Goal: Transaction & Acquisition: Purchase product/service

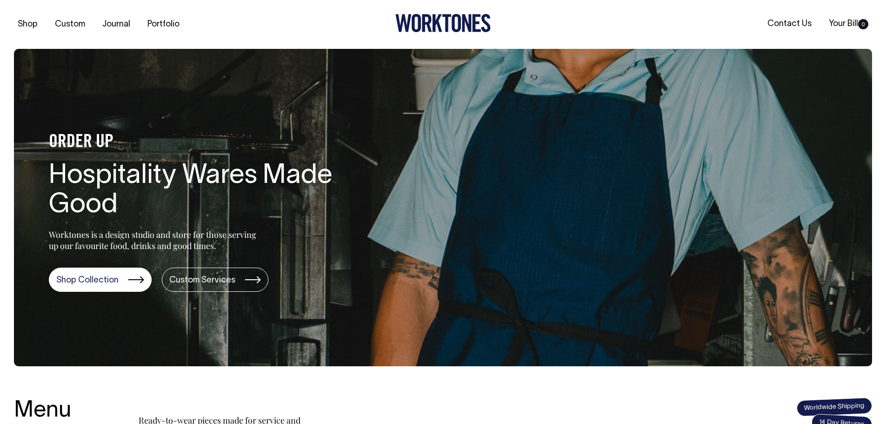
click at [113, 255] on div "ORDER UP Hospitality Wares Made Good Worktones is a design studio and store for…" at bounding box center [180, 207] width 333 height 168
click at [103, 279] on link "Shop Collection" at bounding box center [100, 280] width 103 height 24
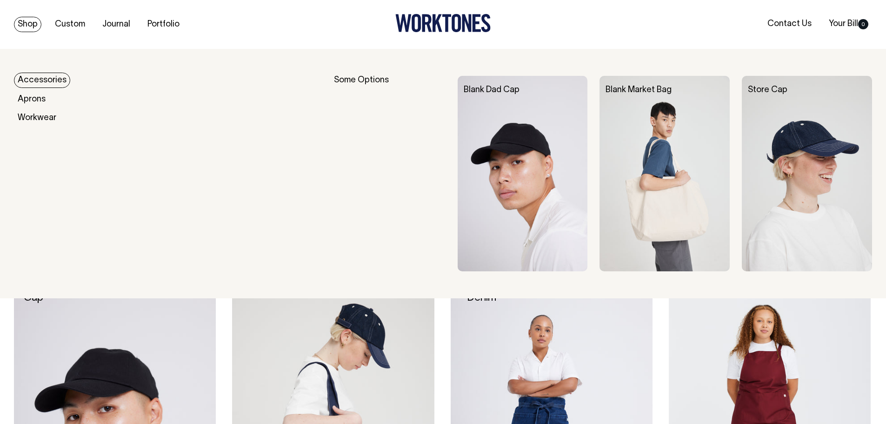
click at [38, 77] on link "Accessories" at bounding box center [42, 80] width 56 height 15
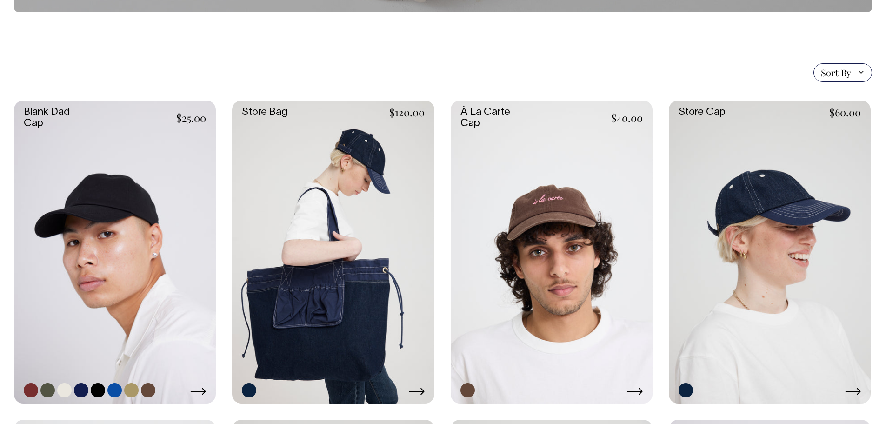
scroll to position [186, 0]
click at [146, 392] on link at bounding box center [148, 389] width 14 height 14
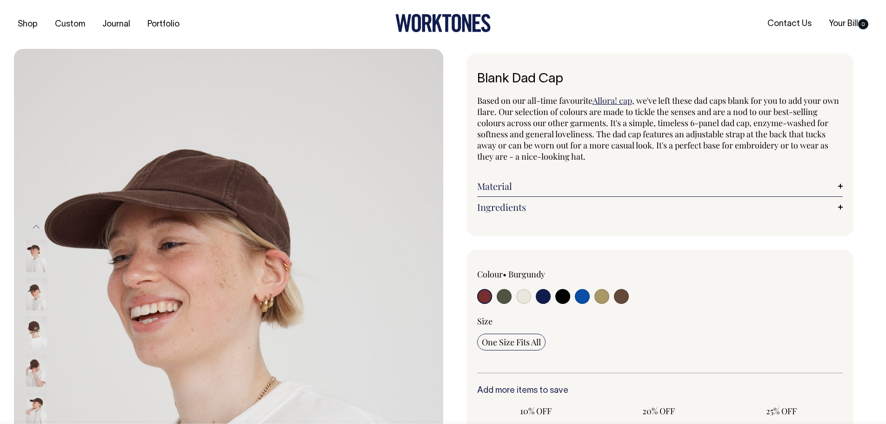
radio input "true"
select select "Espresso"
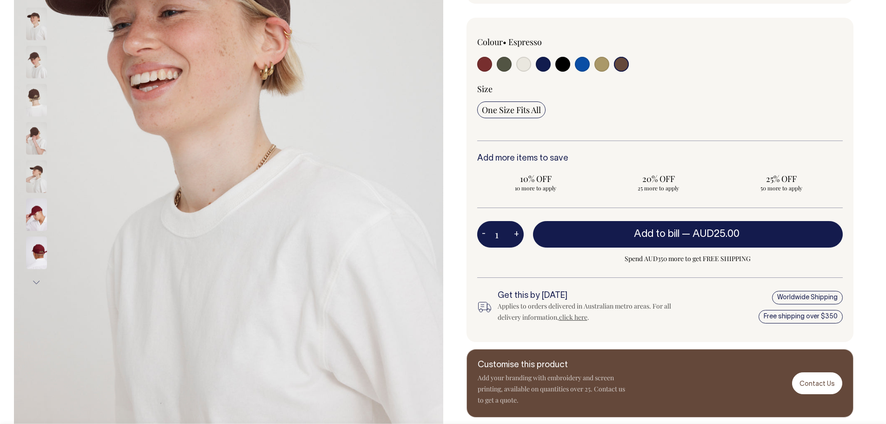
scroll to position [233, 0]
click at [518, 234] on button "+" at bounding box center [516, 234] width 14 height 19
type input "2"
click at [518, 234] on button "+" at bounding box center [516, 234] width 14 height 19
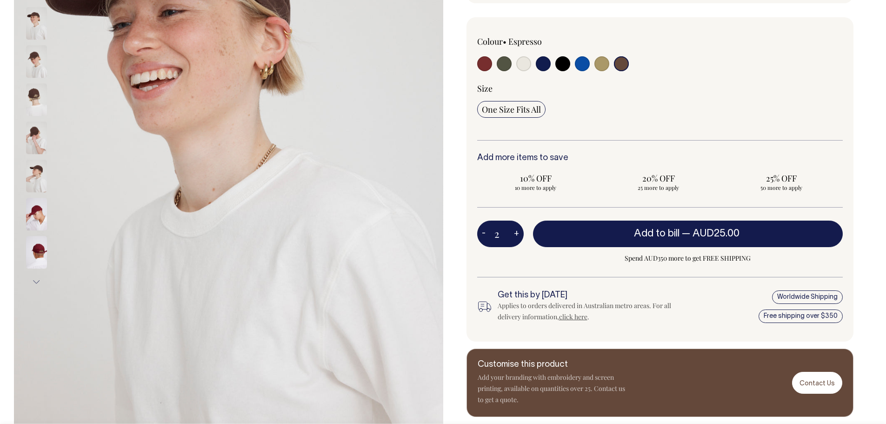
type input "3"
click at [518, 234] on button "+" at bounding box center [516, 234] width 14 height 19
type input "4"
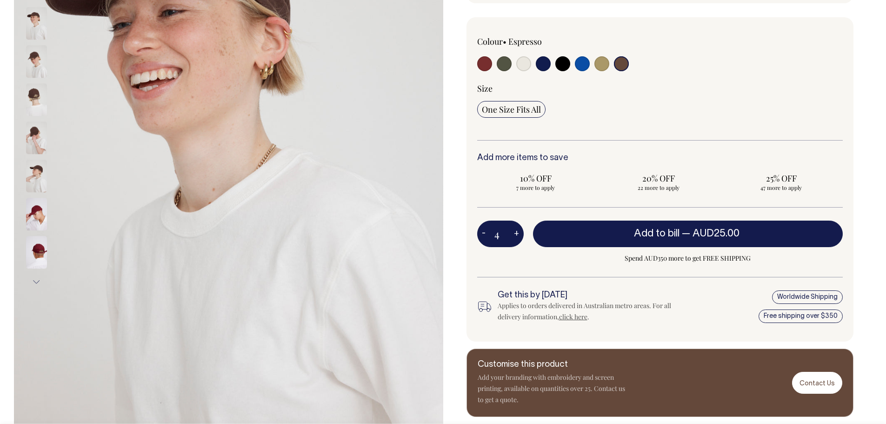
click at [518, 234] on button "+" at bounding box center [516, 234] width 14 height 19
type input "5"
click at [518, 234] on button "+" at bounding box center [516, 234] width 14 height 19
type input "6"
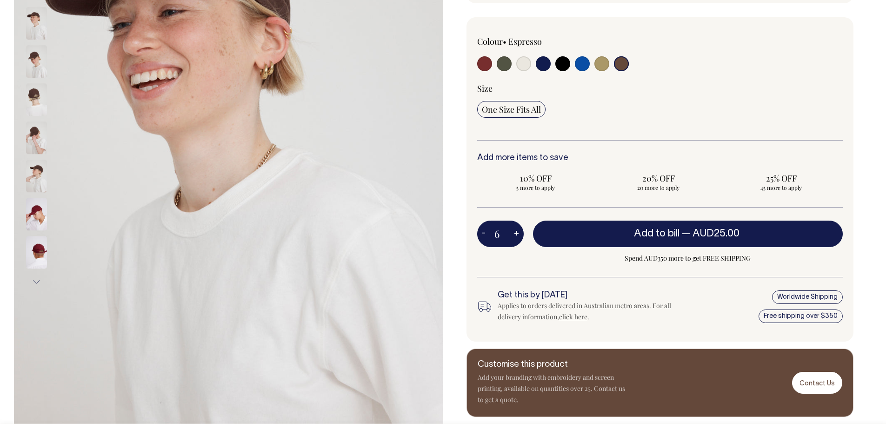
type input "6"
click at [518, 234] on button "+" at bounding box center [516, 234] width 14 height 19
type input "7"
click at [518, 234] on button "+" at bounding box center [516, 234] width 14 height 19
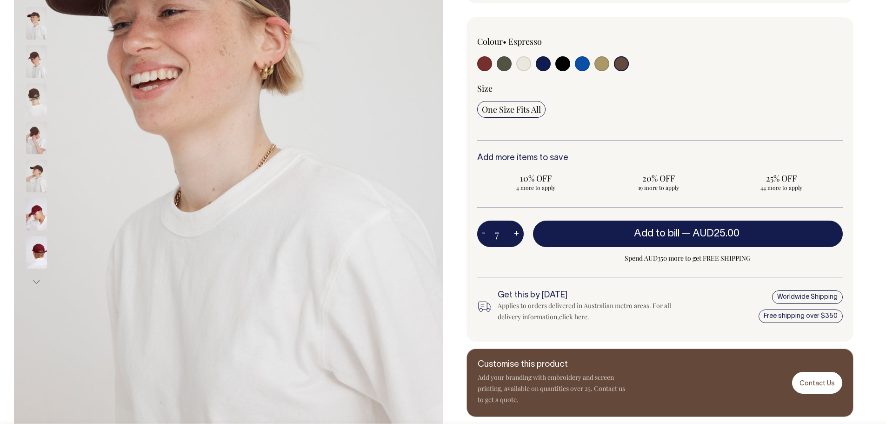
type input "8"
click at [518, 234] on button "+" at bounding box center [516, 234] width 14 height 19
type input "9"
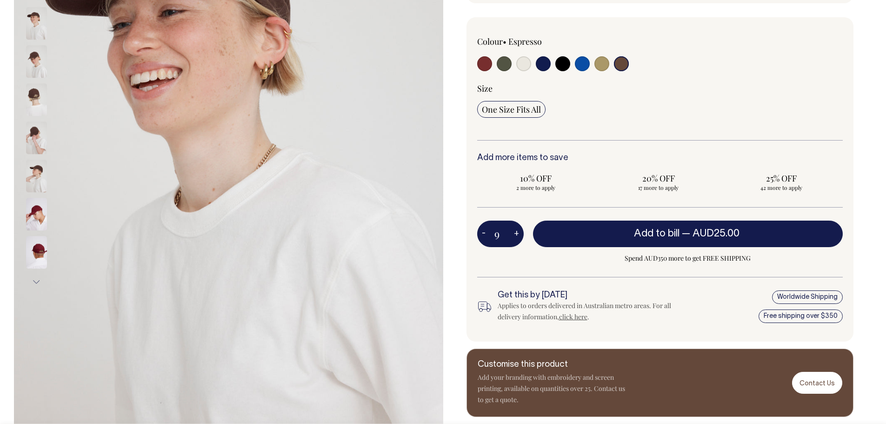
click at [518, 234] on button "+" at bounding box center [516, 234] width 14 height 19
type input "10"
radio input "true"
type input "10"
click at [518, 234] on button "+" at bounding box center [516, 234] width 14 height 19
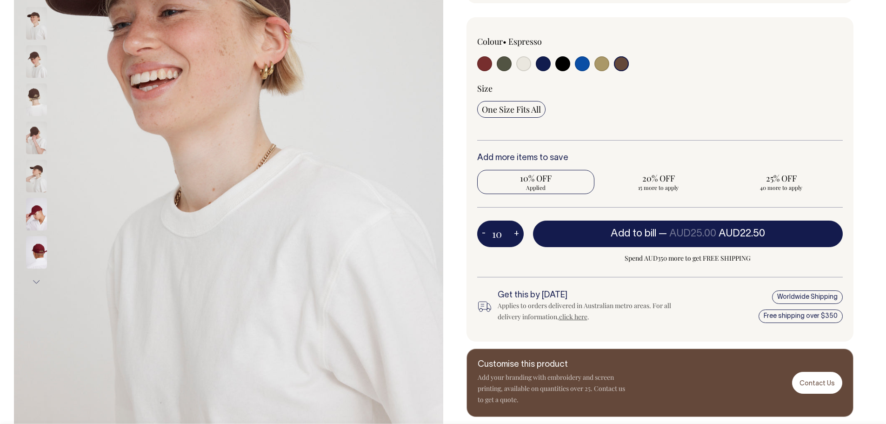
type input "11"
radio input "true"
type input "11"
click at [518, 234] on button "+" at bounding box center [516, 234] width 14 height 19
type input "12"
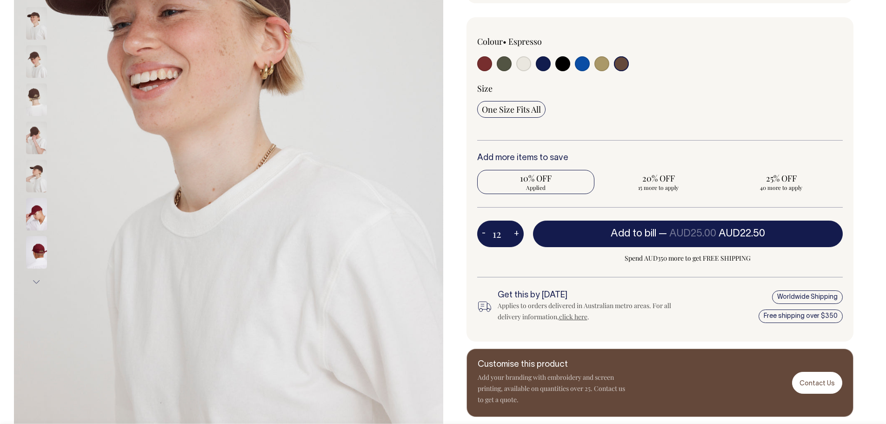
radio input "true"
type input "12"
click at [518, 234] on button "+" at bounding box center [516, 234] width 14 height 19
type input "13"
radio input "true"
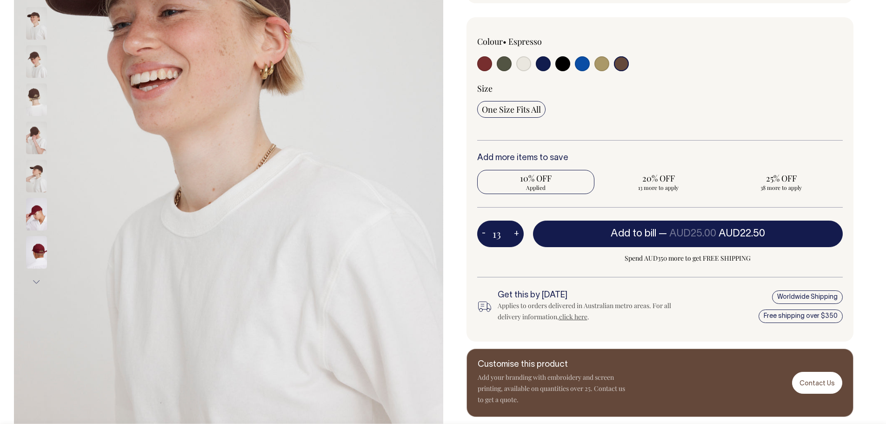
type input "13"
click at [518, 234] on button "+" at bounding box center [516, 234] width 14 height 19
type input "14"
radio input "true"
type input "14"
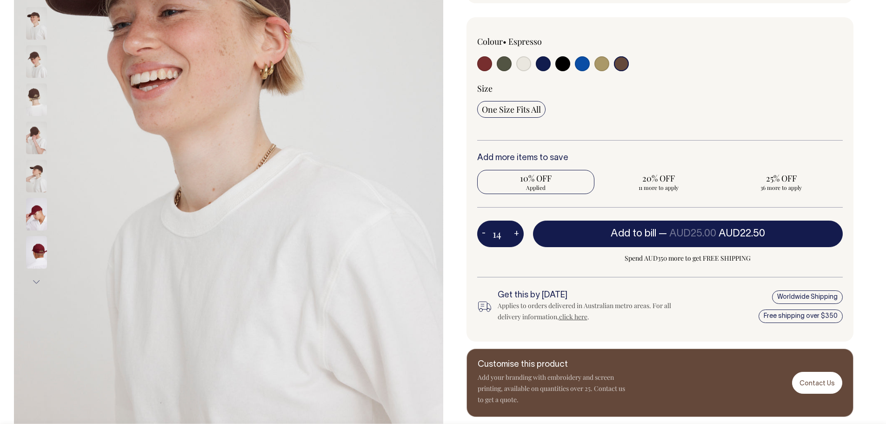
click at [518, 234] on button "+" at bounding box center [516, 234] width 14 height 19
type input "15"
radio input "true"
type input "15"
click at [518, 234] on button "+" at bounding box center [516, 234] width 14 height 19
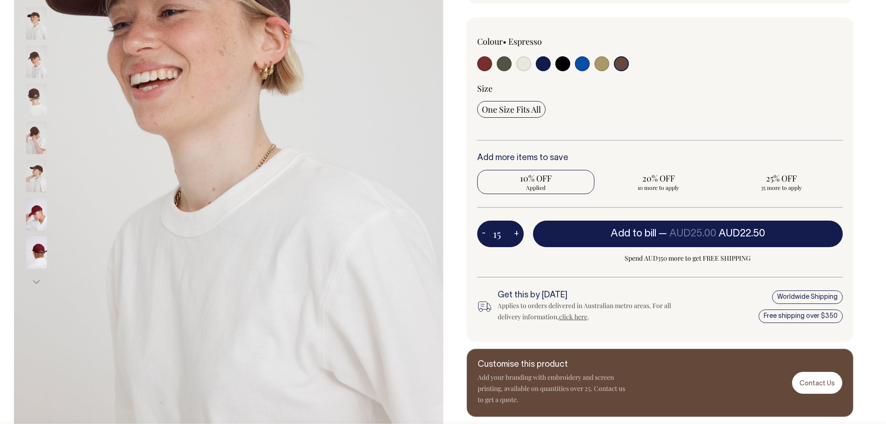
type input "16"
radio input "true"
type input "16"
click at [518, 234] on button "+" at bounding box center [516, 234] width 14 height 19
type input "17"
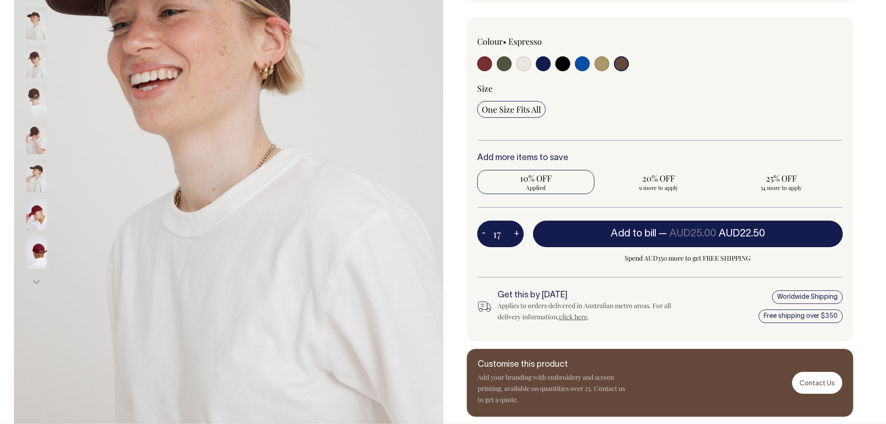
radio input "true"
type input "17"
click at [518, 234] on button "+" at bounding box center [516, 234] width 14 height 19
type input "18"
radio input "true"
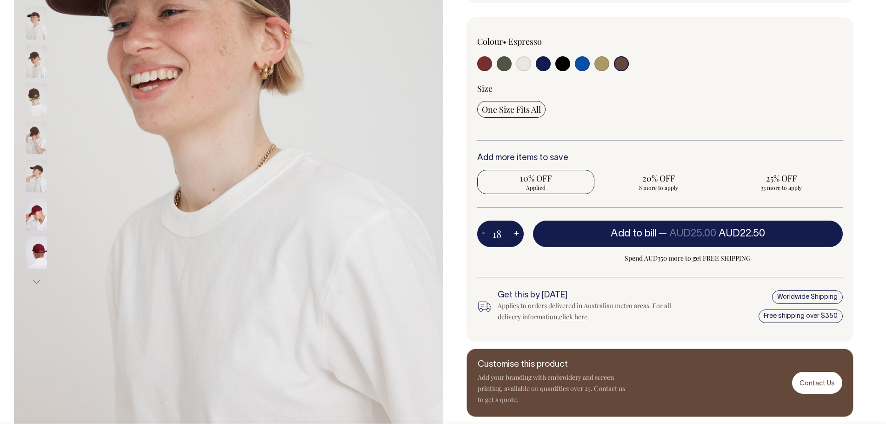
type input "18"
click at [518, 234] on button "+" at bounding box center [516, 234] width 14 height 19
type input "19"
radio input "true"
type input "19"
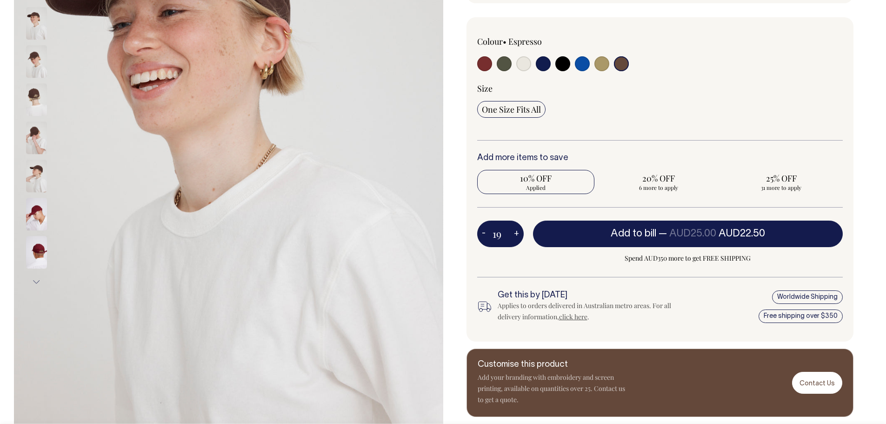
click at [518, 234] on button "+" at bounding box center [516, 234] width 14 height 19
type input "20"
radio input "true"
type input "20"
click at [518, 234] on button "+" at bounding box center [516, 234] width 14 height 19
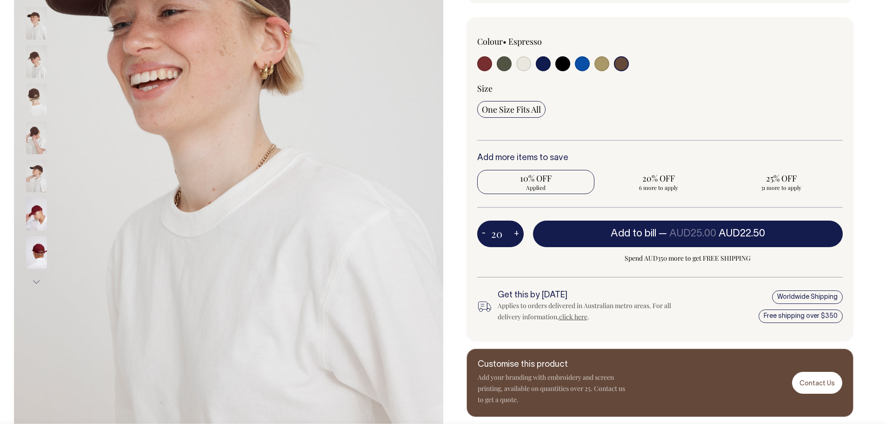
type input "21"
radio input "true"
type input "21"
click at [518, 234] on button "+" at bounding box center [516, 234] width 14 height 19
type input "22"
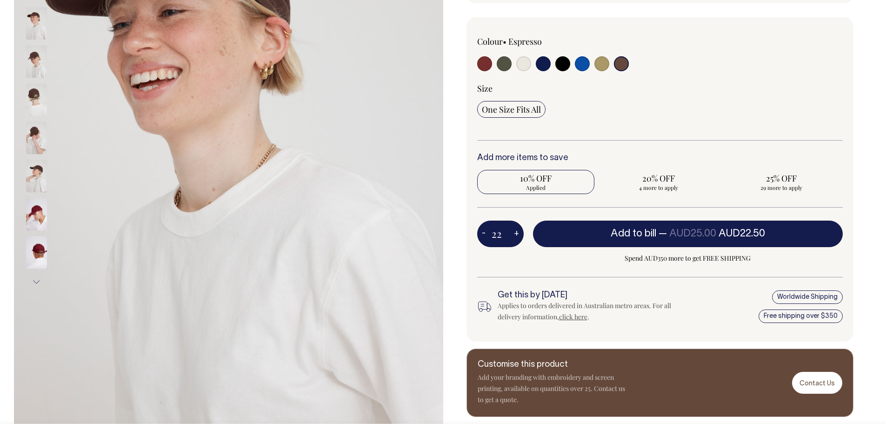
radio input "true"
type input "22"
click at [518, 234] on button "+" at bounding box center [516, 234] width 14 height 19
type input "23"
radio input "true"
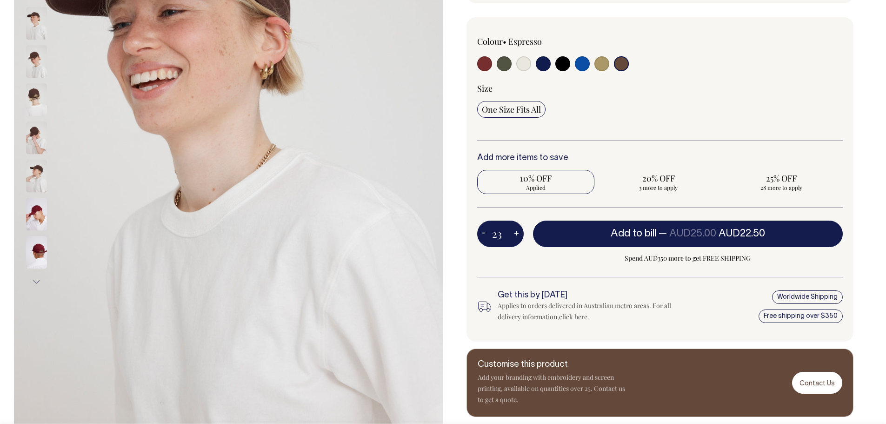
type input "23"
click at [518, 234] on button "+" at bounding box center [516, 234] width 14 height 19
type input "24"
radio input "true"
type input "24"
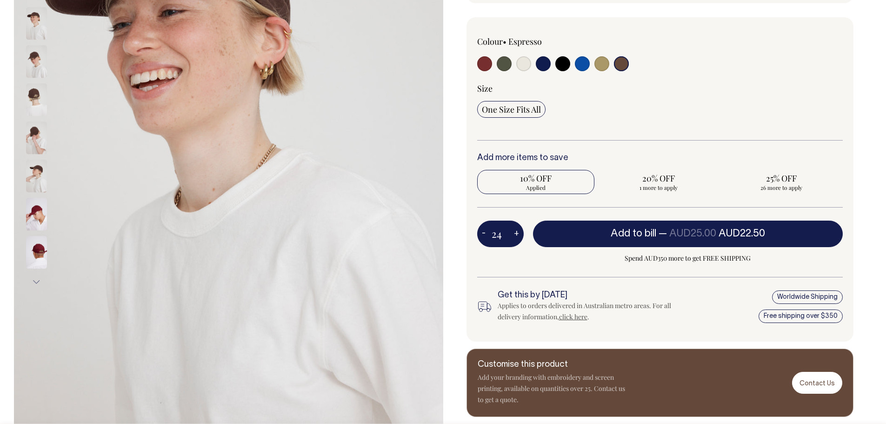
click at [518, 234] on button "+" at bounding box center [516, 234] width 14 height 19
type input "25"
radio input "false"
radio input "true"
type input "25"
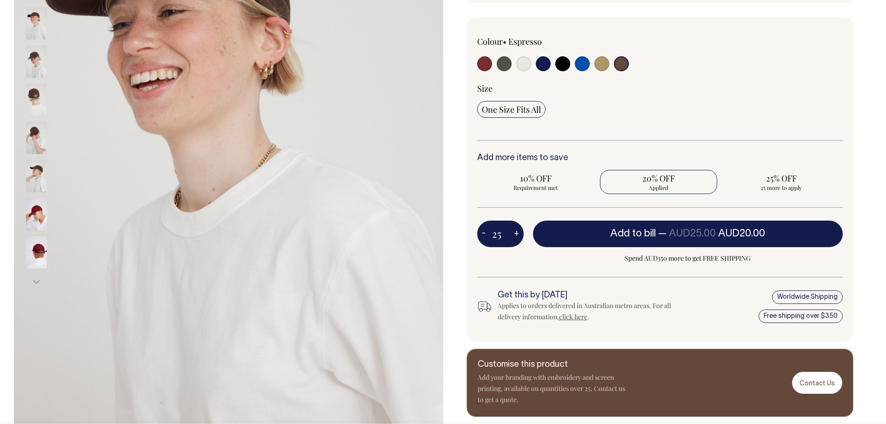
click at [483, 234] on button "-" at bounding box center [483, 234] width 13 height 19
type input "24"
radio input "true"
type input "24"
click at [519, 235] on button "+" at bounding box center [516, 234] width 14 height 19
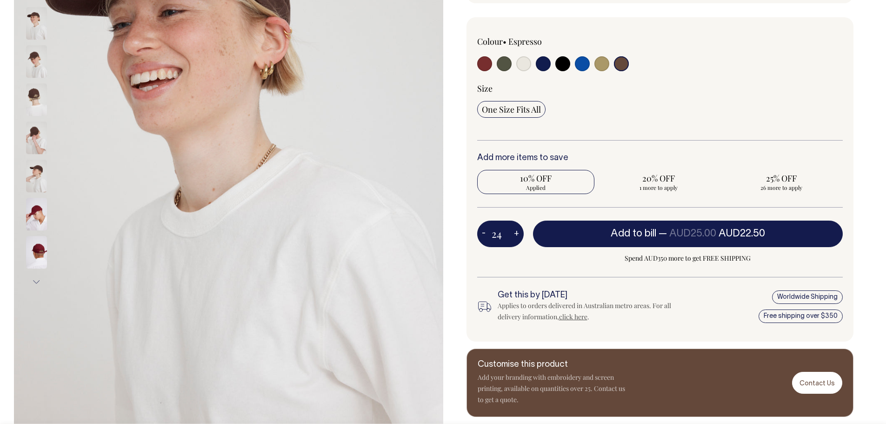
type input "25"
radio input "false"
radio input "true"
type input "25"
click at [483, 235] on button "-" at bounding box center [483, 234] width 13 height 19
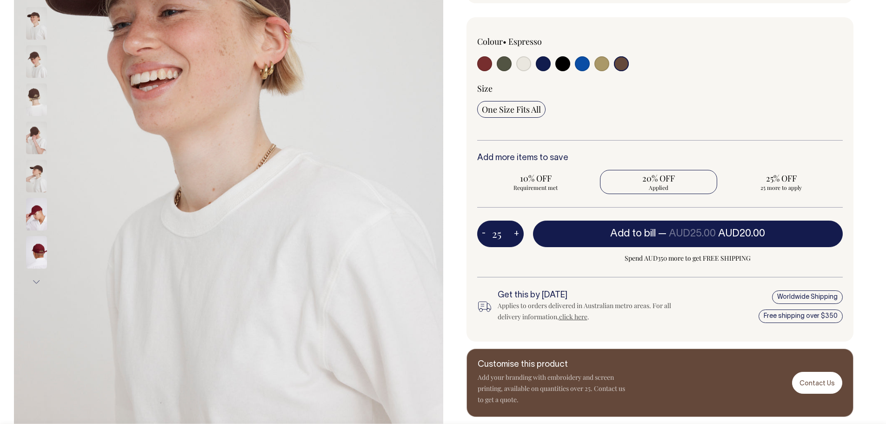
type input "24"
radio input "true"
type input "24"
click at [516, 234] on button "+" at bounding box center [516, 234] width 14 height 19
type input "25"
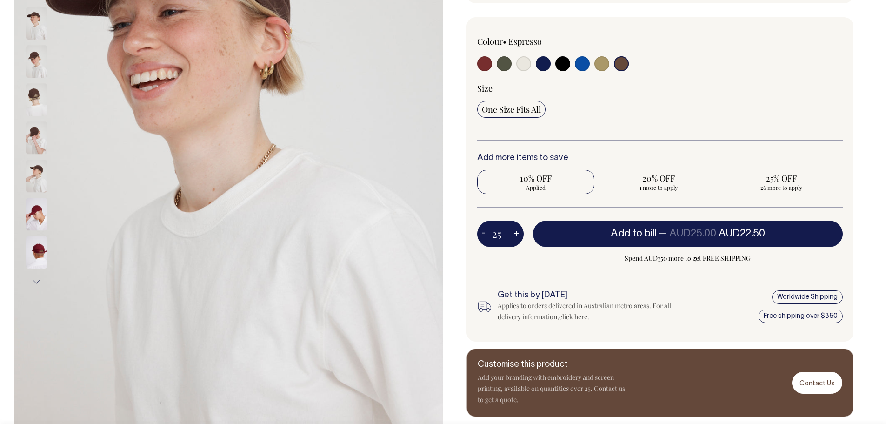
radio input "false"
radio input "true"
type input "25"
click at [484, 234] on button "-" at bounding box center [483, 234] width 13 height 19
type input "24"
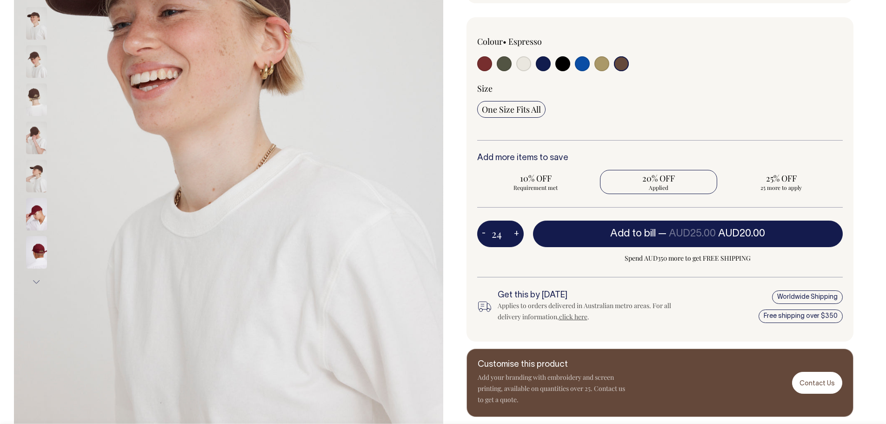
radio input "true"
type input "24"
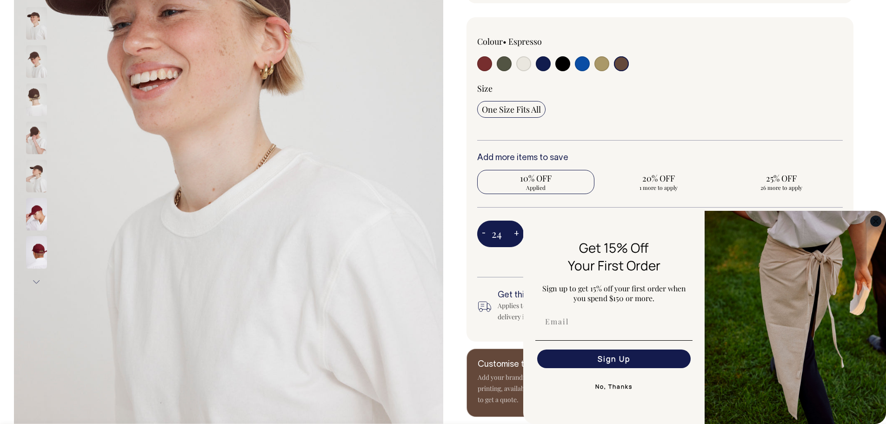
click at [874, 221] on circle "Close dialog" at bounding box center [876, 220] width 11 height 11
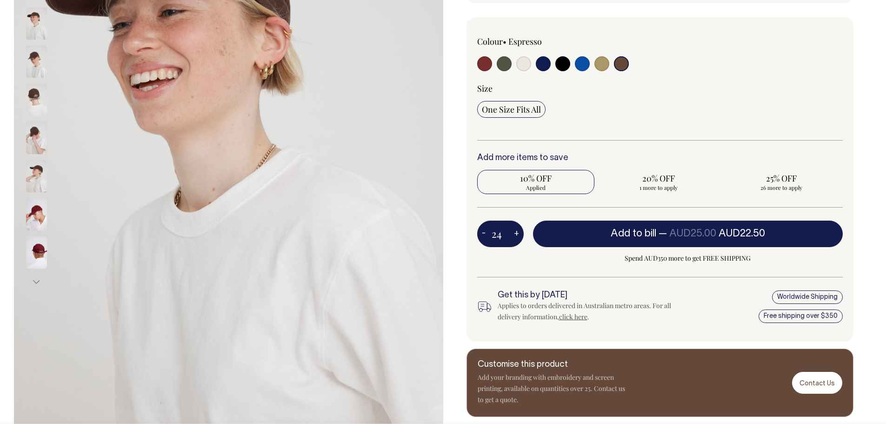
click at [487, 237] on button "-" at bounding box center [483, 234] width 13 height 19
type input "23"
radio input "true"
type input "23"
click at [487, 237] on button "-" at bounding box center [483, 234] width 13 height 19
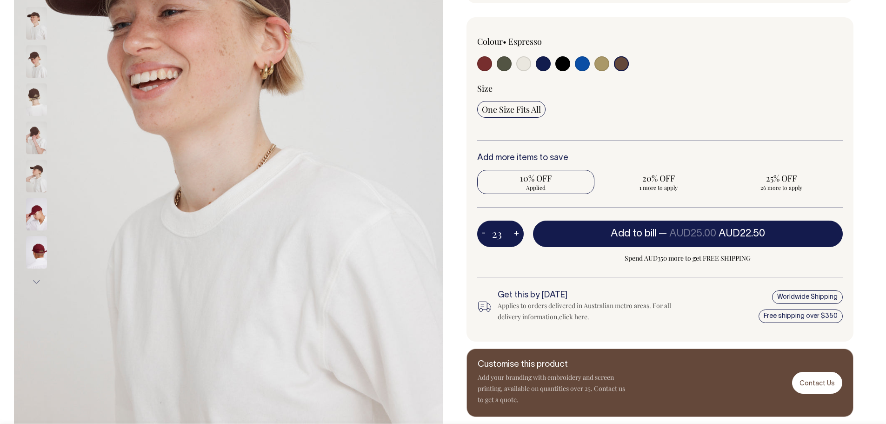
type input "22"
radio input "true"
type input "22"
click at [487, 237] on button "-" at bounding box center [483, 234] width 13 height 19
type input "21"
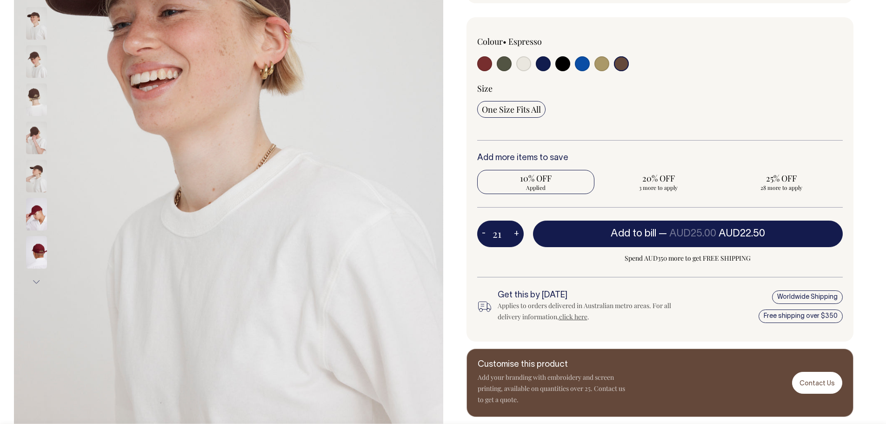
radio input "true"
type input "21"
click at [487, 237] on button "-" at bounding box center [483, 234] width 13 height 19
type input "20"
radio input "true"
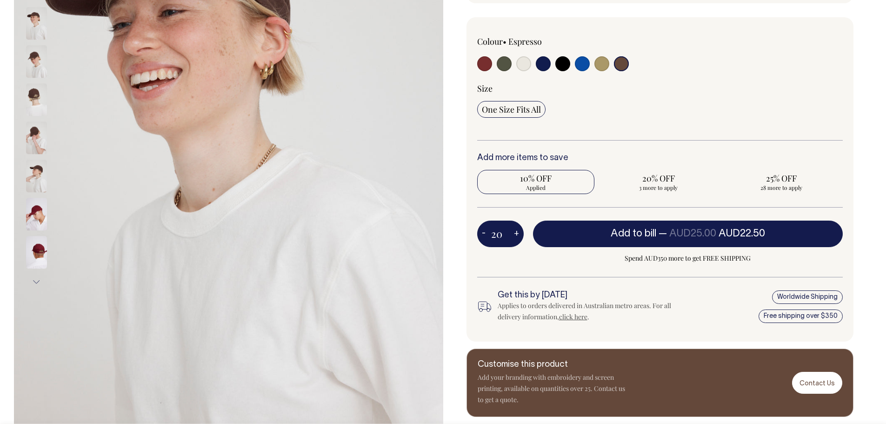
type input "20"
click at [487, 237] on button "-" at bounding box center [483, 234] width 13 height 19
type input "19"
radio input "true"
type input "19"
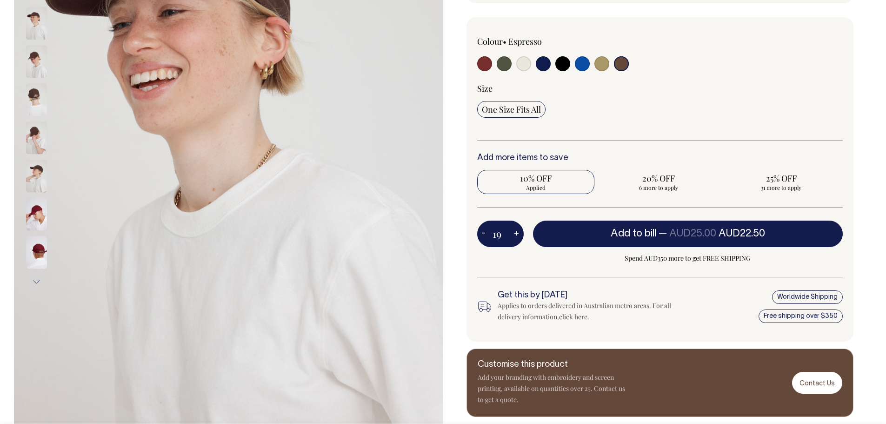
click at [487, 237] on button "-" at bounding box center [483, 234] width 13 height 19
type input "18"
radio input "true"
type input "18"
click at [487, 237] on button "-" at bounding box center [483, 234] width 13 height 19
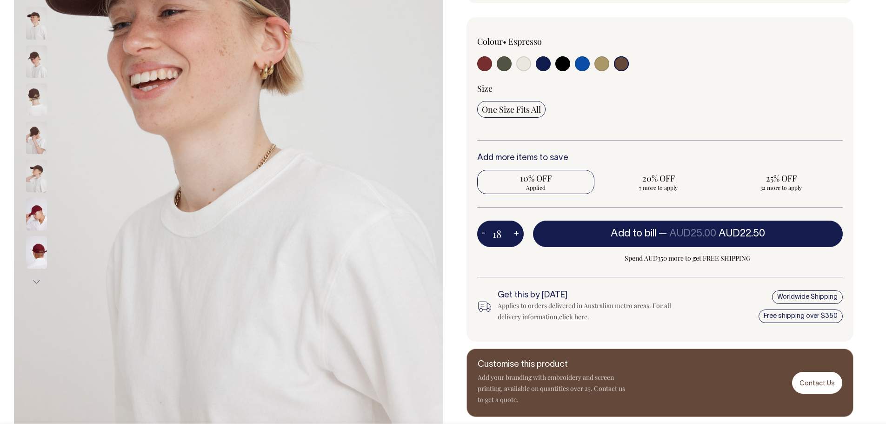
type input "17"
radio input "true"
type input "17"
click at [487, 237] on button "-" at bounding box center [483, 234] width 13 height 19
type input "16"
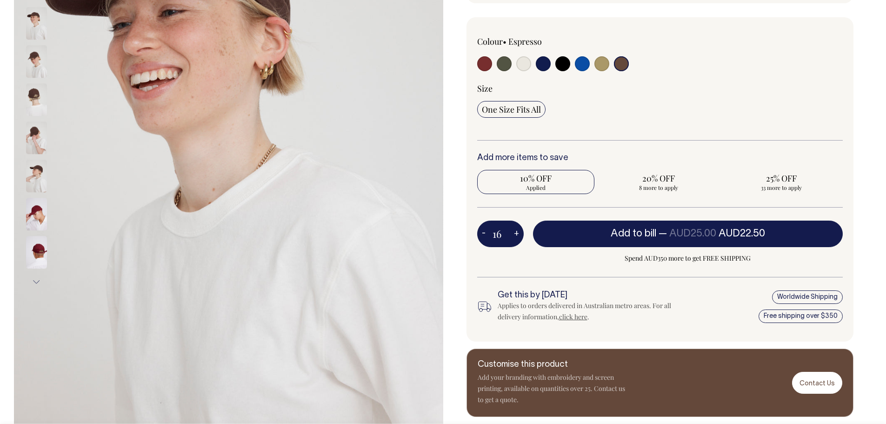
radio input "true"
type input "16"
click at [487, 237] on button "-" at bounding box center [483, 234] width 13 height 19
type input "15"
radio input "true"
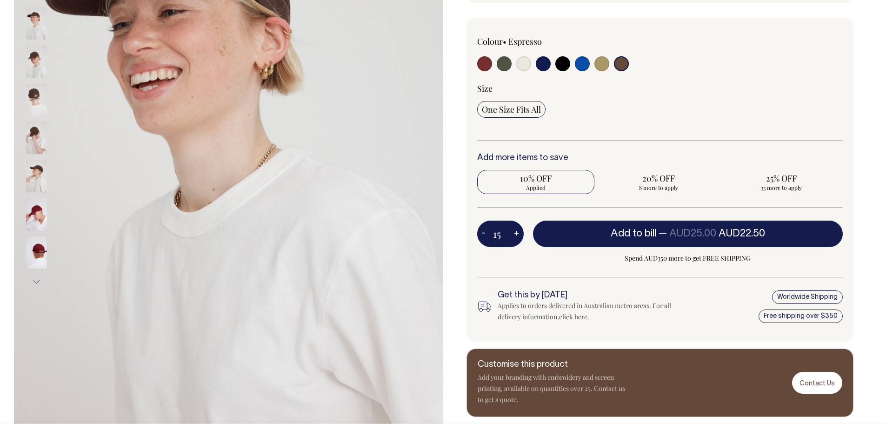
type input "15"
click at [516, 230] on button "+" at bounding box center [516, 234] width 14 height 19
type input "16"
radio input "true"
type input "16"
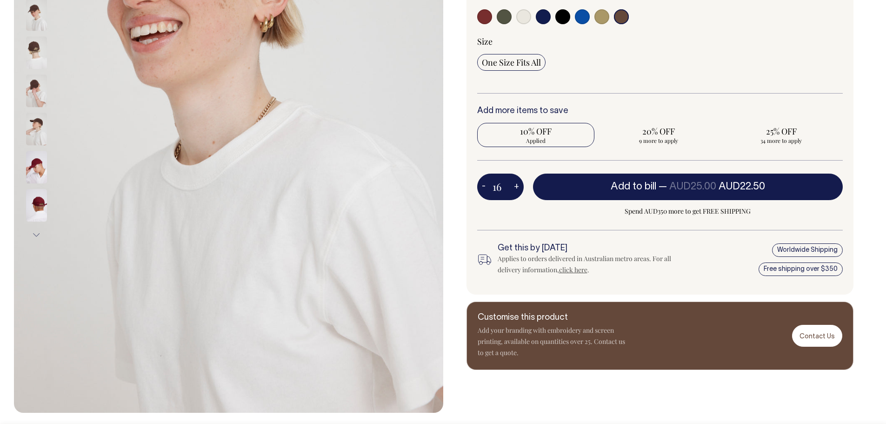
scroll to position [279, 0]
